Goal: Task Accomplishment & Management: Use online tool/utility

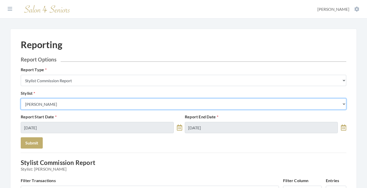
select select "19"
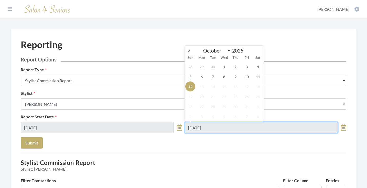
click at [195, 128] on input "10/12/2025" at bounding box center [261, 127] width 153 height 11
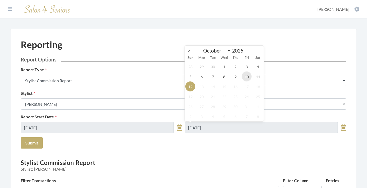
click at [247, 76] on span "10" at bounding box center [247, 76] width 10 height 10
type input "[DATE]"
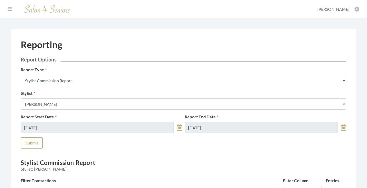
click at [37, 139] on button "Submit" at bounding box center [32, 142] width 22 height 11
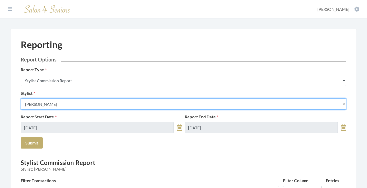
select select "26"
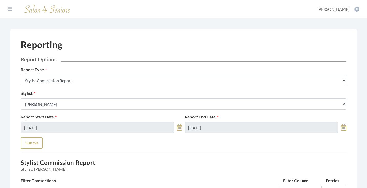
click at [32, 147] on button "Submit" at bounding box center [32, 142] width 22 height 11
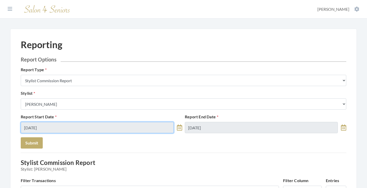
click at [68, 125] on input "[DATE]" at bounding box center [97, 127] width 153 height 11
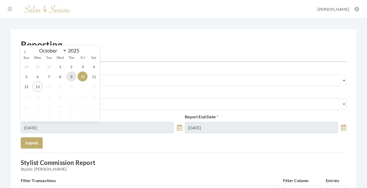
click at [74, 76] on span "9" at bounding box center [71, 76] width 10 height 10
type input "10/09/2025"
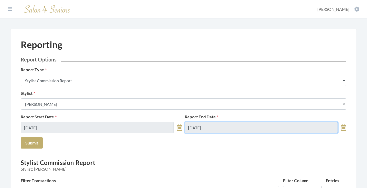
click at [204, 122] on input "[DATE]" at bounding box center [261, 127] width 153 height 11
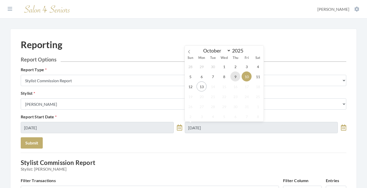
click at [234, 79] on span "9" at bounding box center [235, 76] width 10 height 10
type input "10/09/2025"
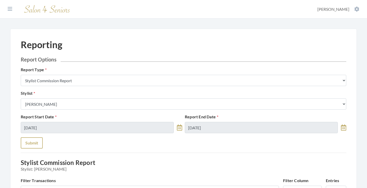
click at [37, 140] on button "Submit" at bounding box center [32, 142] width 22 height 11
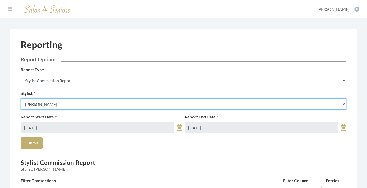
select select "18"
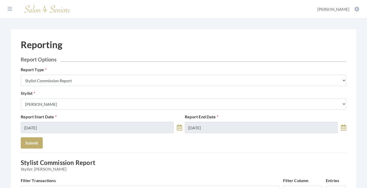
click at [92, 134] on div "Report Start Date 10/09/2025 Report End Date 10/09/2025" at bounding box center [183, 126] width 328 height 24
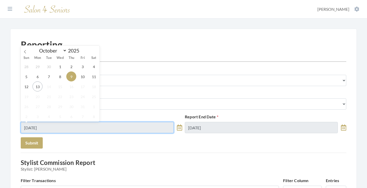
click at [92, 130] on input "[DATE]" at bounding box center [97, 127] width 153 height 11
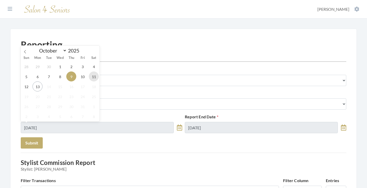
click at [95, 77] on span "11" at bounding box center [94, 76] width 10 height 10
type input "10/11/2025"
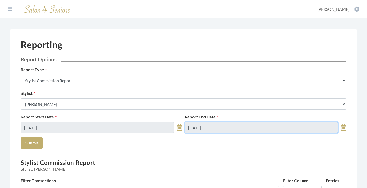
click at [221, 125] on input "[DATE]" at bounding box center [261, 127] width 153 height 11
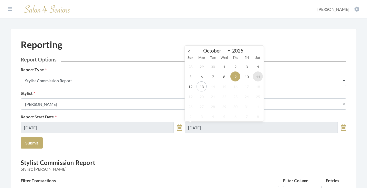
drag, startPoint x: 256, startPoint y: 75, endPoint x: 250, endPoint y: 75, distance: 5.9
click at [256, 75] on span "11" at bounding box center [258, 76] width 10 height 10
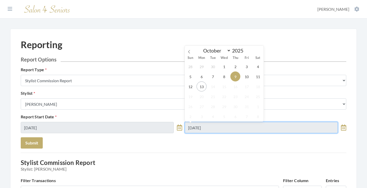
type input "[DATE]"
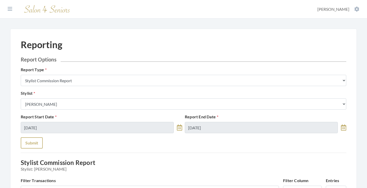
click at [35, 142] on button "Submit" at bounding box center [32, 142] width 22 height 11
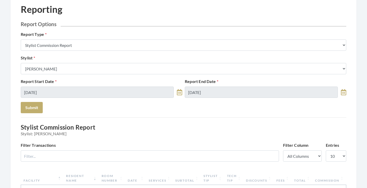
scroll to position [27, 0]
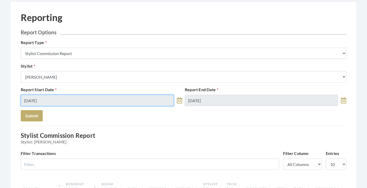
click at [76, 101] on input "10/11/2025" at bounding box center [97, 100] width 153 height 11
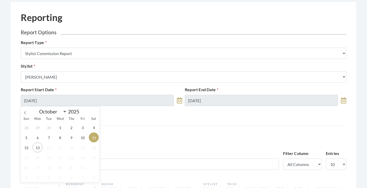
click at [81, 143] on span "17" at bounding box center [83, 147] width 10 height 10
click at [81, 141] on span "10" at bounding box center [83, 137] width 10 height 10
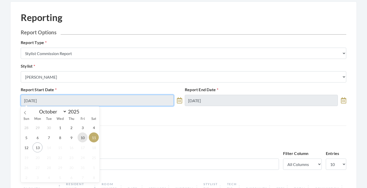
type input "10/10/2025"
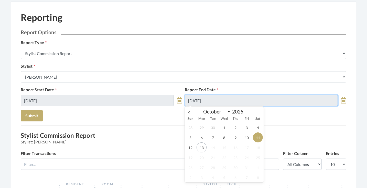
click at [212, 102] on input "10/11/2025" at bounding box center [261, 100] width 153 height 11
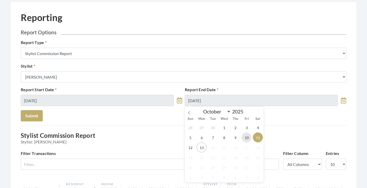
click at [245, 138] on span "10" at bounding box center [247, 137] width 10 height 10
type input "[DATE]"
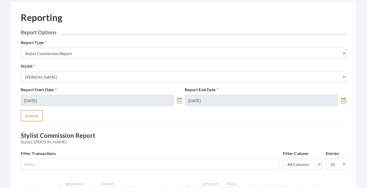
click at [25, 115] on button "Submit" at bounding box center [32, 115] width 22 height 11
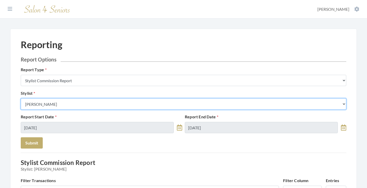
select select "147"
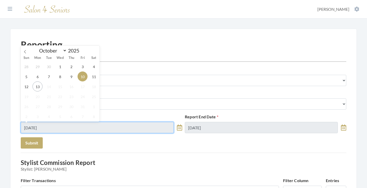
click at [66, 130] on input "10/10/2025" at bounding box center [97, 127] width 153 height 11
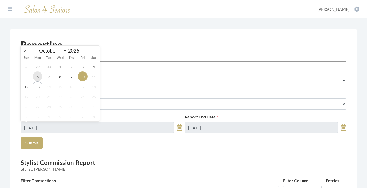
click at [36, 77] on span "6" at bounding box center [38, 76] width 10 height 10
type input "[DATE]"
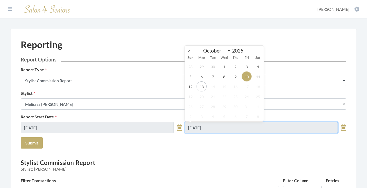
click at [202, 127] on input "[DATE]" at bounding box center [261, 127] width 153 height 11
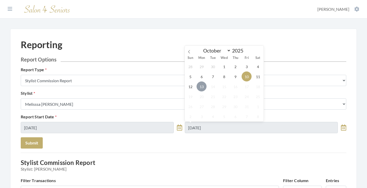
click at [204, 84] on span "13" at bounding box center [202, 86] width 10 height 10
type input "[DATE]"
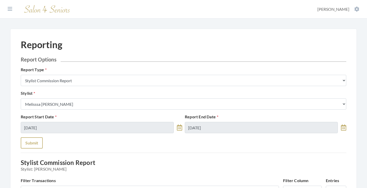
click at [34, 142] on button "Submit" at bounding box center [32, 142] width 22 height 11
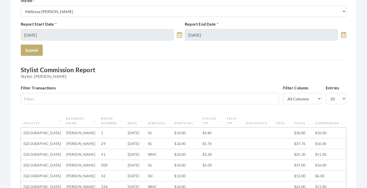
scroll to position [85, 0]
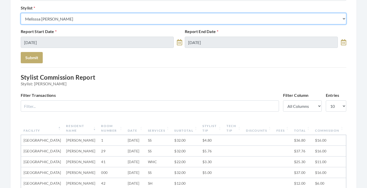
select select "115"
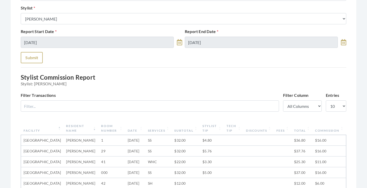
click at [37, 58] on button "Submit" at bounding box center [32, 57] width 22 height 11
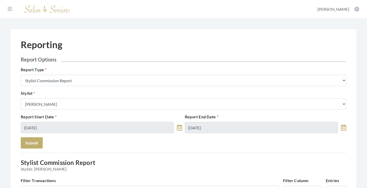
click at [34, 98] on div "Stylist Select a Stylist [PERSON_NAME] [PERSON_NAME] [PERSON_NAME] [PERSON_NAME…" at bounding box center [183, 99] width 328 height 19
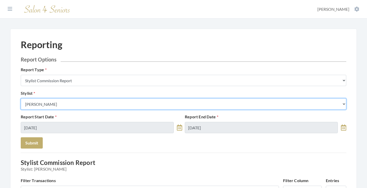
select select "180"
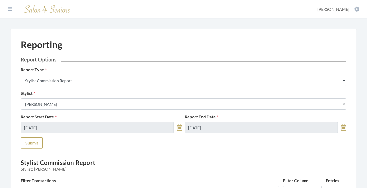
click at [35, 140] on button "Submit" at bounding box center [32, 142] width 22 height 11
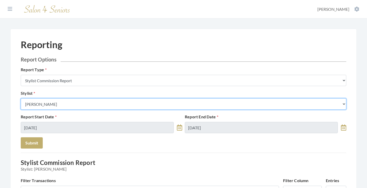
select select "127"
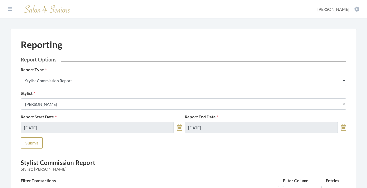
click at [34, 142] on button "Submit" at bounding box center [32, 142] width 22 height 11
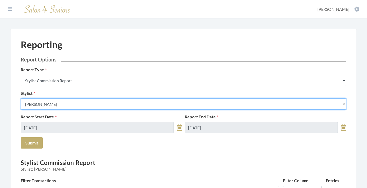
select select "169"
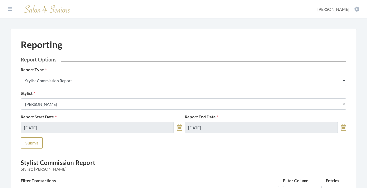
click at [34, 141] on button "Submit" at bounding box center [32, 142] width 22 height 11
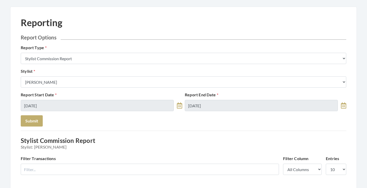
scroll to position [18, 0]
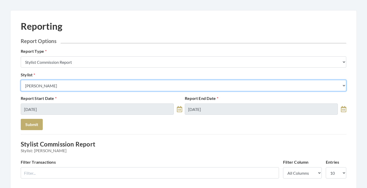
select select "19"
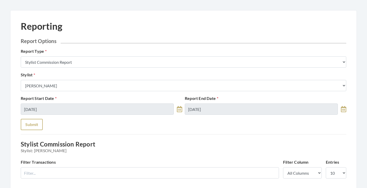
click at [36, 123] on button "Submit" at bounding box center [32, 124] width 22 height 11
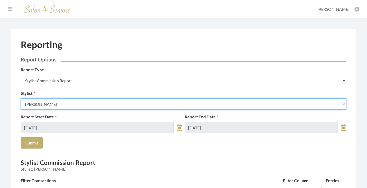
select select "26"
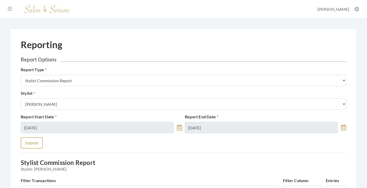
click at [35, 146] on button "Submit" at bounding box center [32, 142] width 22 height 11
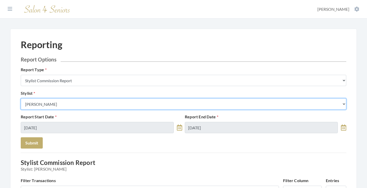
select select "24"
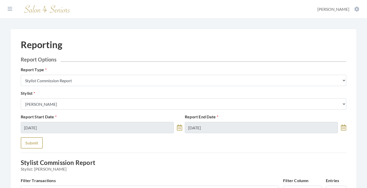
click at [33, 145] on button "Submit" at bounding box center [32, 142] width 22 height 11
click at [42, 98] on div "Stylist Select a Stylist [PERSON_NAME] [PERSON_NAME] [PERSON_NAME] [PERSON_NAME…" at bounding box center [183, 99] width 328 height 19
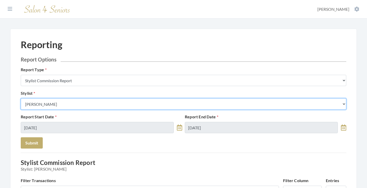
select select "28"
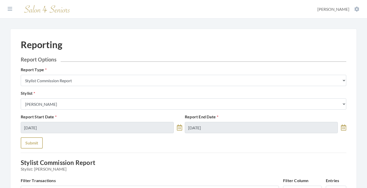
click at [34, 141] on button "Submit" at bounding box center [32, 142] width 22 height 11
click at [49, 95] on div "Stylist Select a Stylist [PERSON_NAME] [PERSON_NAME] [PERSON_NAME] [PERSON_NAME…" at bounding box center [183, 99] width 328 height 19
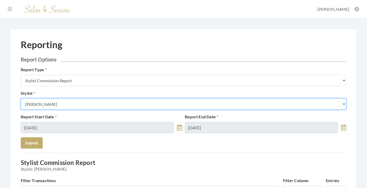
select select "176"
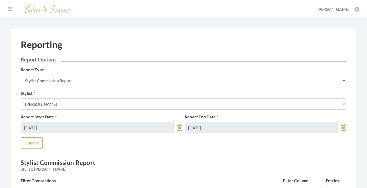
click at [36, 141] on button "Submit" at bounding box center [32, 142] width 22 height 11
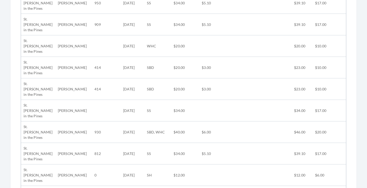
scroll to position [163, 0]
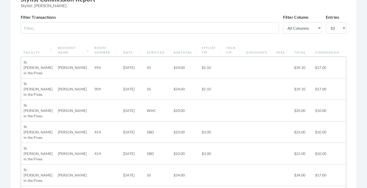
click at [124, 53] on th "Date" at bounding box center [133, 50] width 24 height 13
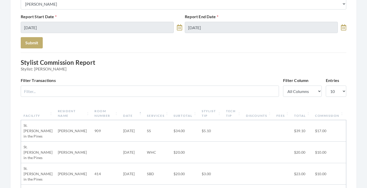
scroll to position [97, 0]
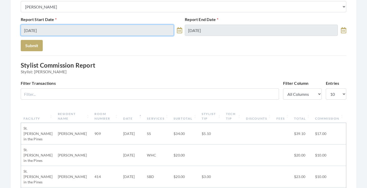
click at [99, 32] on input "[DATE]" at bounding box center [97, 30] width 153 height 11
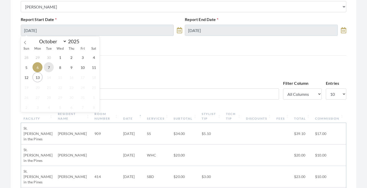
click at [50, 67] on span "7" at bounding box center [49, 67] width 10 height 10
type input "10/07/2025"
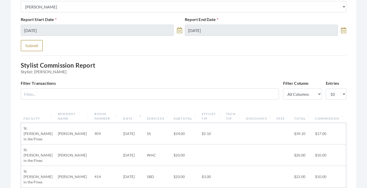
click at [28, 49] on button "Submit" at bounding box center [32, 45] width 22 height 11
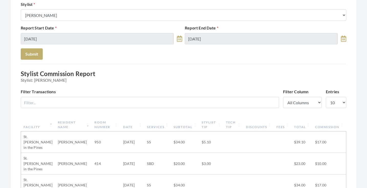
scroll to position [83, 0]
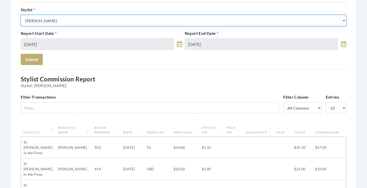
select select "32"
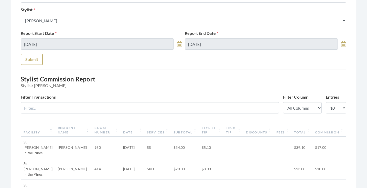
click at [33, 64] on button "Submit" at bounding box center [32, 59] width 22 height 11
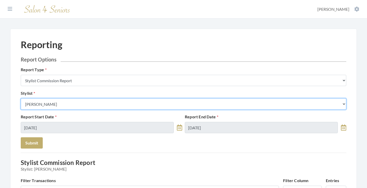
select select "166"
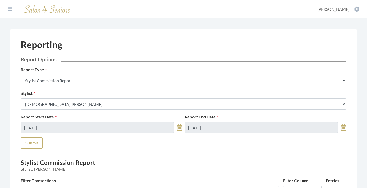
click at [37, 140] on button "Submit" at bounding box center [32, 142] width 22 height 11
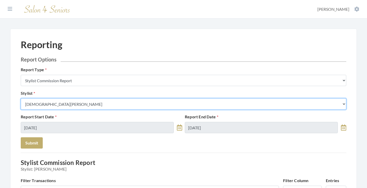
select select "165"
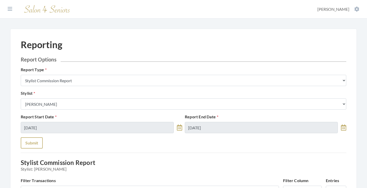
click at [39, 144] on button "Submit" at bounding box center [32, 142] width 22 height 11
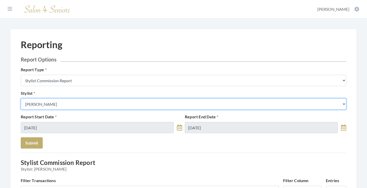
select select "13"
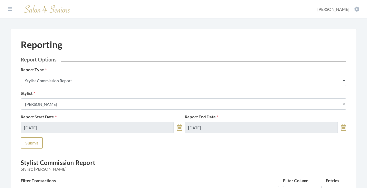
click at [35, 144] on button "Submit" at bounding box center [32, 142] width 22 height 11
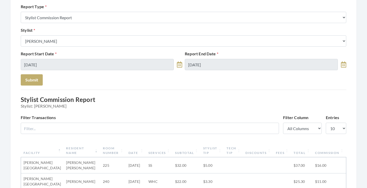
scroll to position [60, 0]
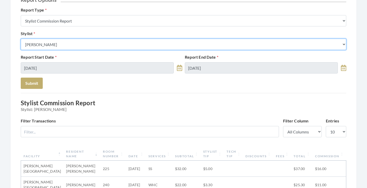
select select "146"
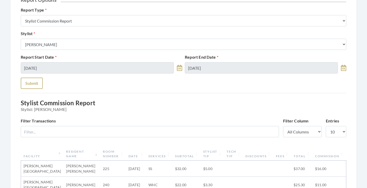
click at [33, 79] on button "Submit" at bounding box center [32, 83] width 22 height 11
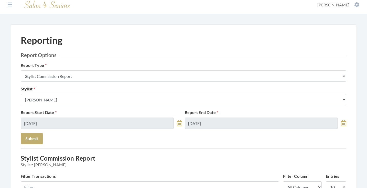
scroll to position [2, 0]
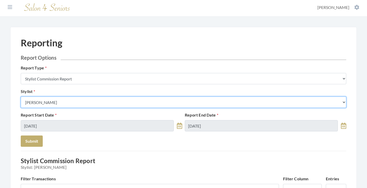
select select "153"
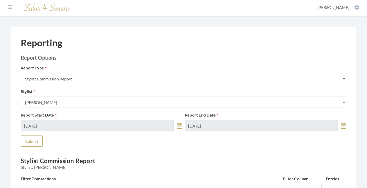
click at [29, 141] on button "Submit" at bounding box center [32, 140] width 22 height 11
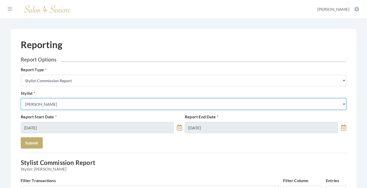
select select "64"
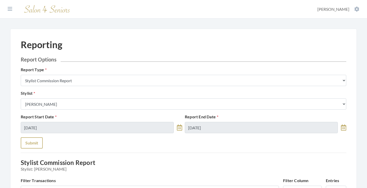
click at [36, 140] on button "Submit" at bounding box center [32, 142] width 22 height 11
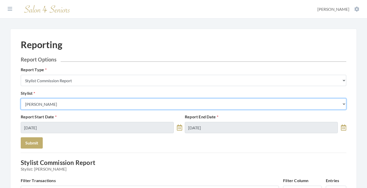
select select "25"
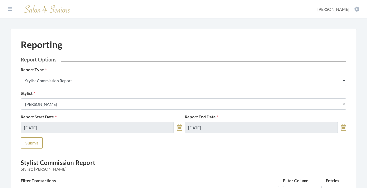
click at [39, 142] on button "Submit" at bounding box center [32, 142] width 22 height 11
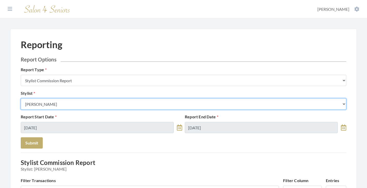
select select "49"
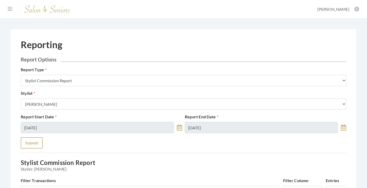
click at [32, 140] on button "Submit" at bounding box center [32, 142] width 22 height 11
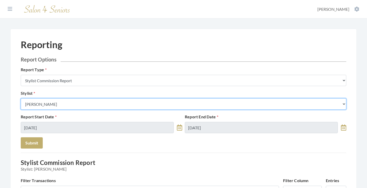
select select "43"
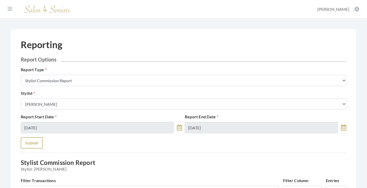
click at [34, 140] on button "Submit" at bounding box center [32, 142] width 22 height 11
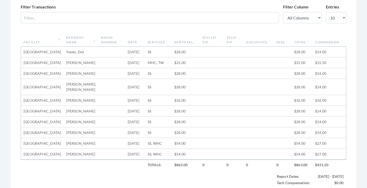
scroll to position [172, 0]
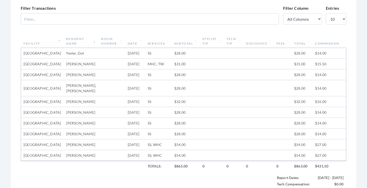
click at [137, 40] on th "Date" at bounding box center [135, 41] width 20 height 13
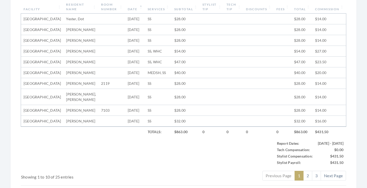
scroll to position [207, 0]
click at [305, 175] on link "2" at bounding box center [307, 176] width 9 height 10
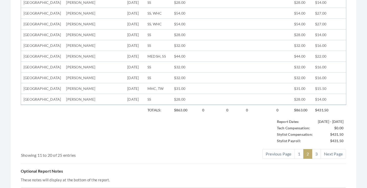
scroll to position [223, 0]
click at [315, 158] on link "3" at bounding box center [316, 153] width 9 height 10
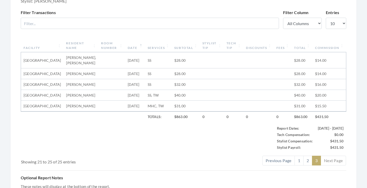
scroll to position [168, 0]
click at [308, 155] on link "2" at bounding box center [307, 160] width 9 height 10
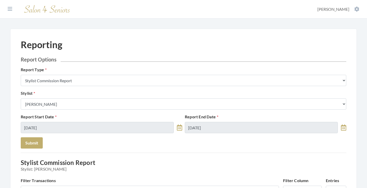
scroll to position [0, 0]
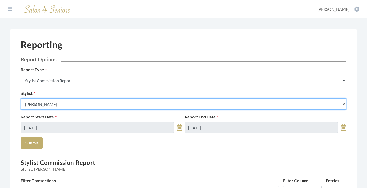
select select "18"
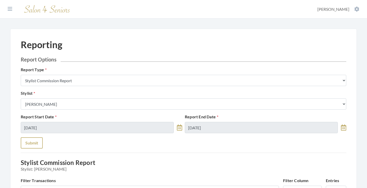
click at [34, 142] on button "Submit" at bounding box center [32, 142] width 22 height 11
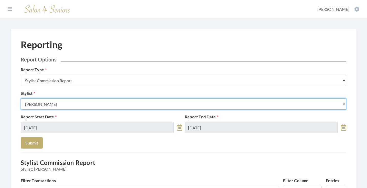
select select "43"
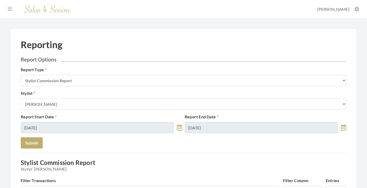
click at [37, 144] on button "Submit" at bounding box center [32, 142] width 22 height 11
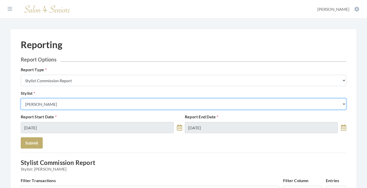
select select "18"
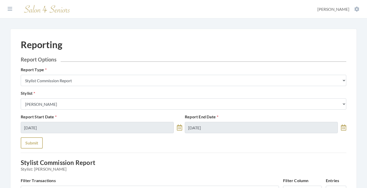
click at [37, 139] on button "Submit" at bounding box center [32, 142] width 22 height 11
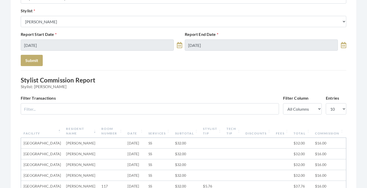
scroll to position [77, 0]
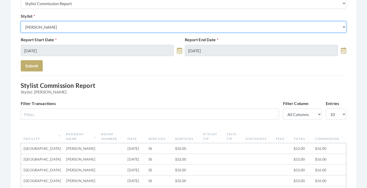
select select "181"
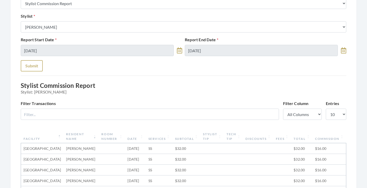
click at [35, 69] on button "Submit" at bounding box center [32, 65] width 22 height 11
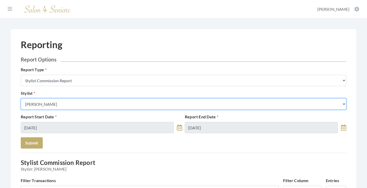
select select "170"
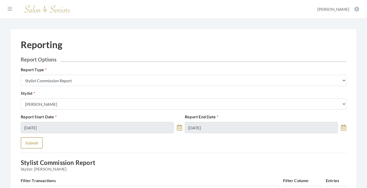
click at [31, 143] on button "Submit" at bounding box center [32, 142] width 22 height 11
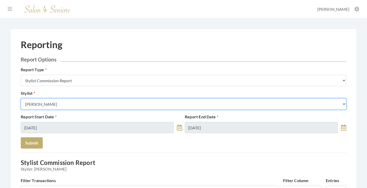
select select "44"
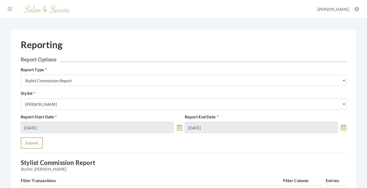
click at [34, 145] on button "Submit" at bounding box center [32, 142] width 22 height 11
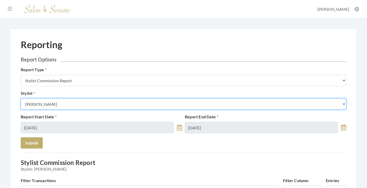
select select "23"
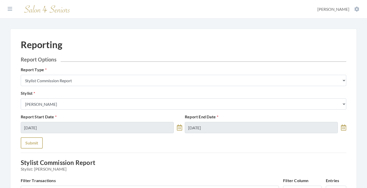
click at [30, 147] on button "Submit" at bounding box center [32, 142] width 22 height 11
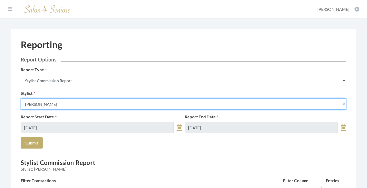
select select "126"
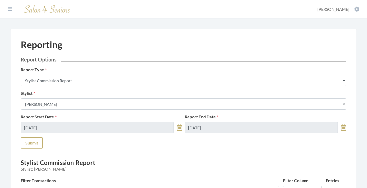
click at [30, 145] on button "Submit" at bounding box center [32, 142] width 22 height 11
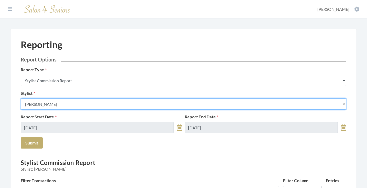
select select "182"
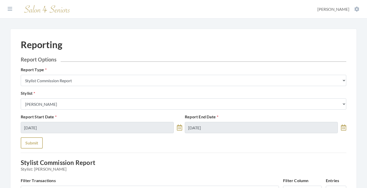
click at [33, 145] on button "Submit" at bounding box center [32, 142] width 22 height 11
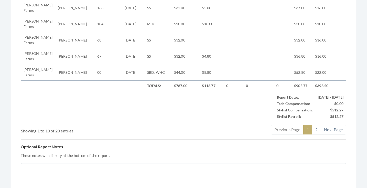
scroll to position [306, 0]
